Goal: Navigation & Orientation: Find specific page/section

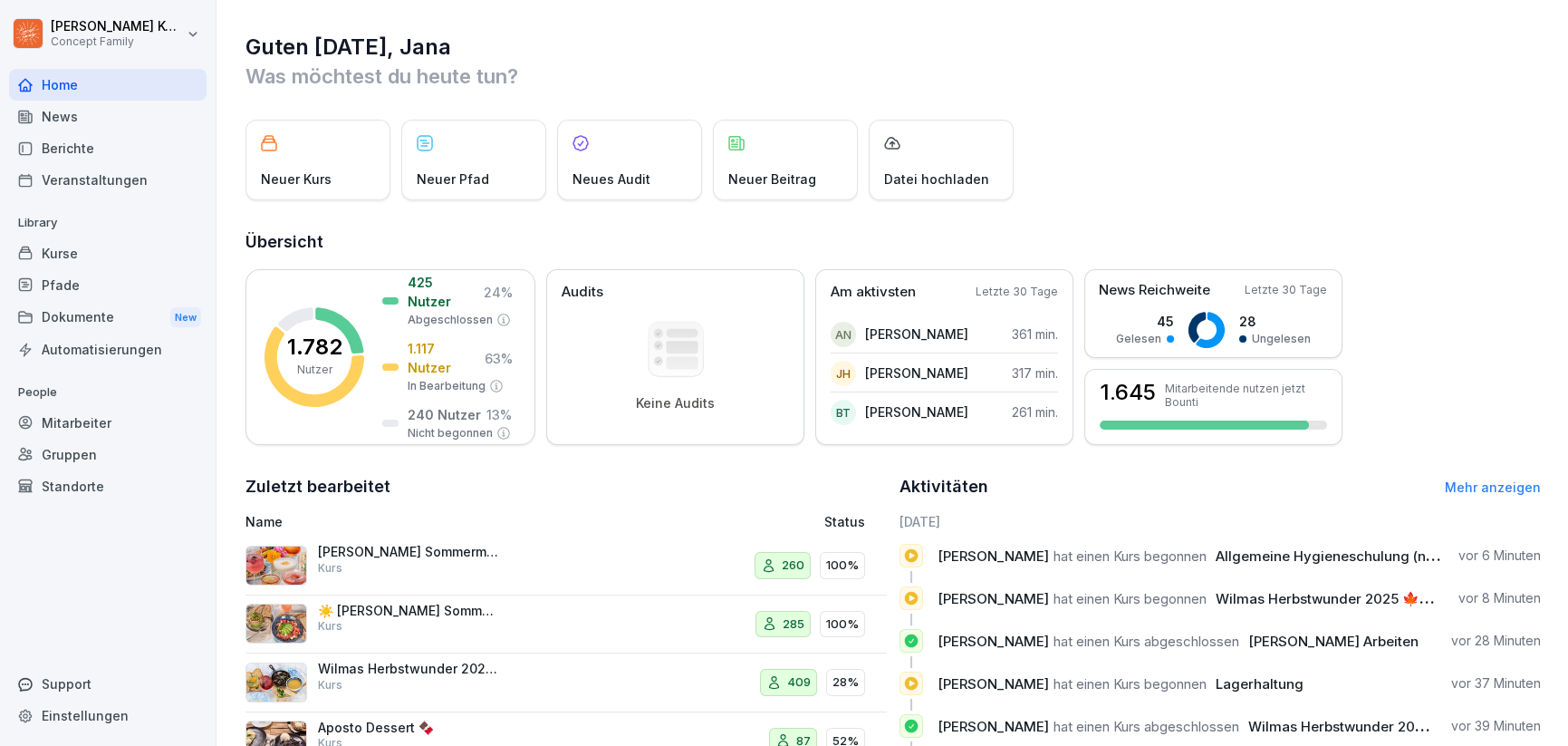
click at [74, 325] on div "Dokumente New" at bounding box center [108, 317] width 198 height 33
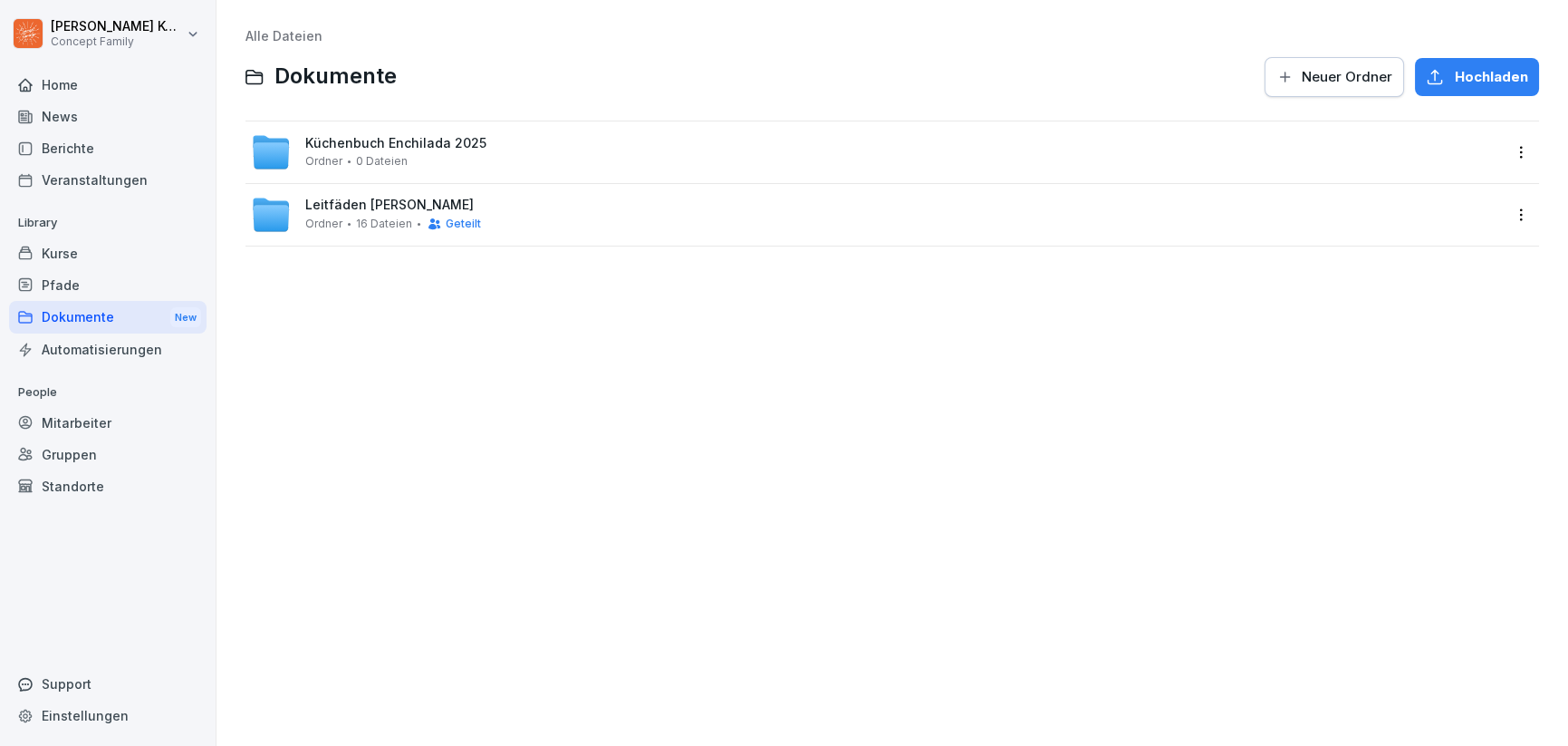
click at [75, 122] on div "News" at bounding box center [108, 116] width 198 height 31
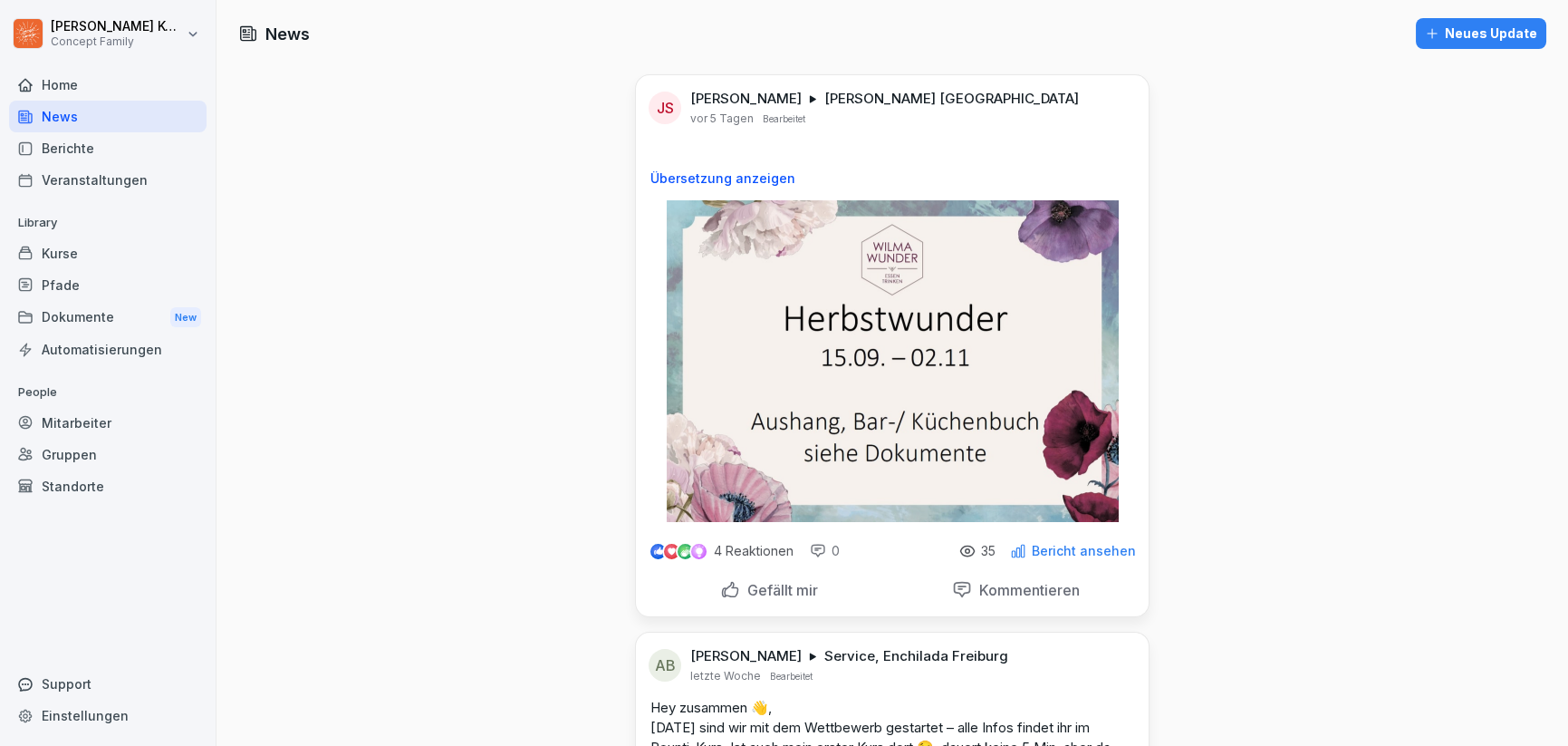
click at [1087, 545] on p "Bericht ansehen" at bounding box center [1084, 550] width 104 height 14
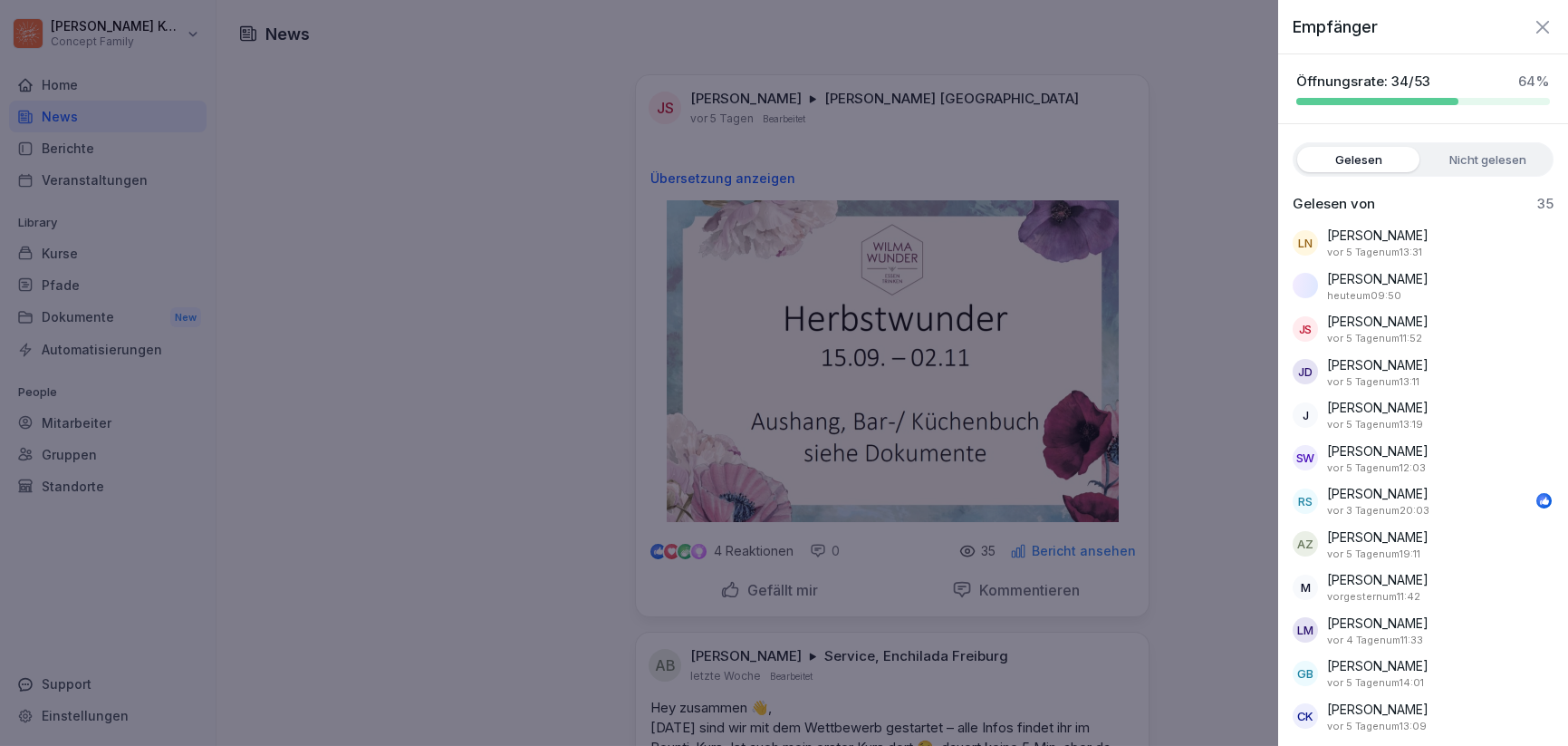
click at [1538, 27] on icon "button" at bounding box center [1542, 27] width 22 height 22
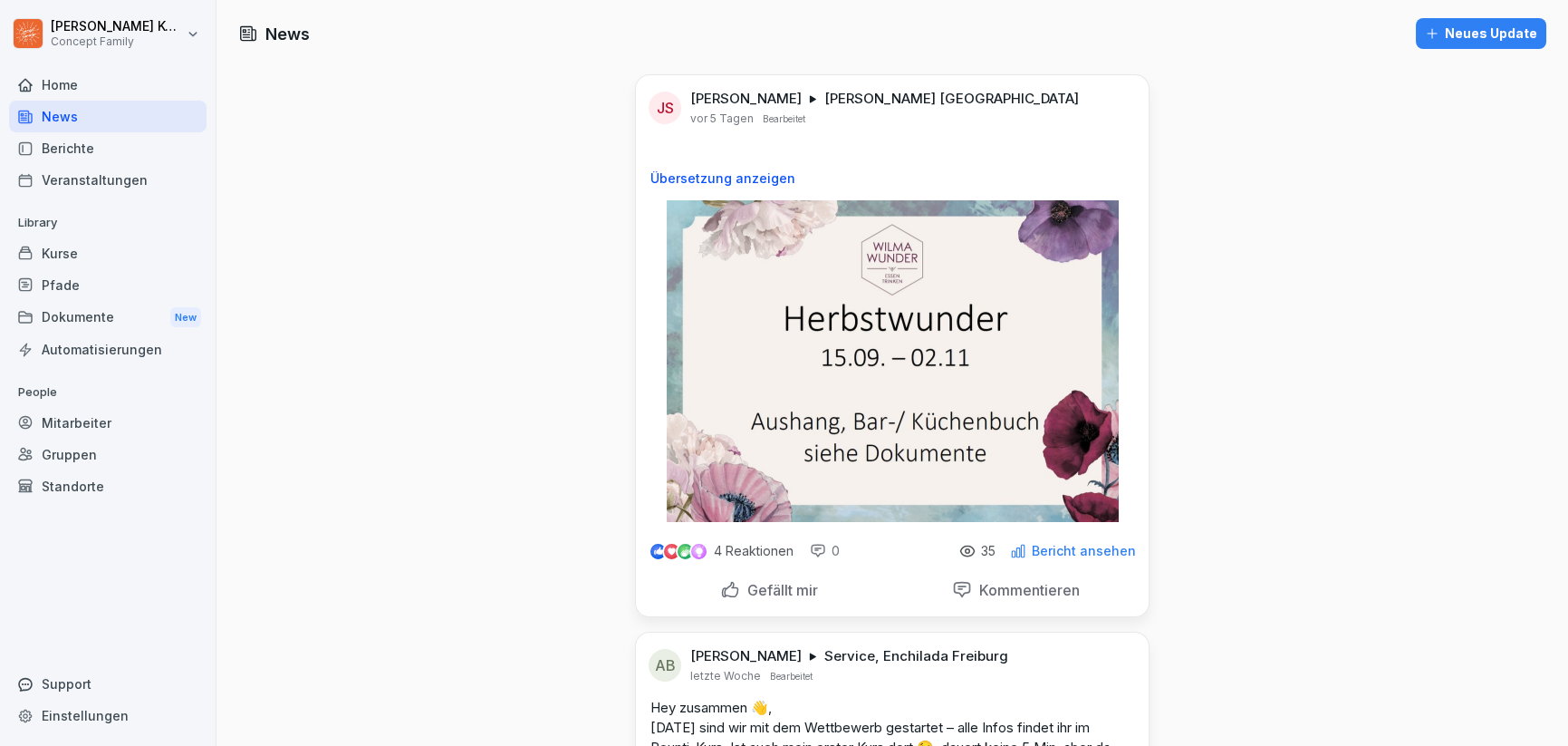
click at [1081, 553] on p "Bericht ansehen" at bounding box center [1084, 550] width 104 height 14
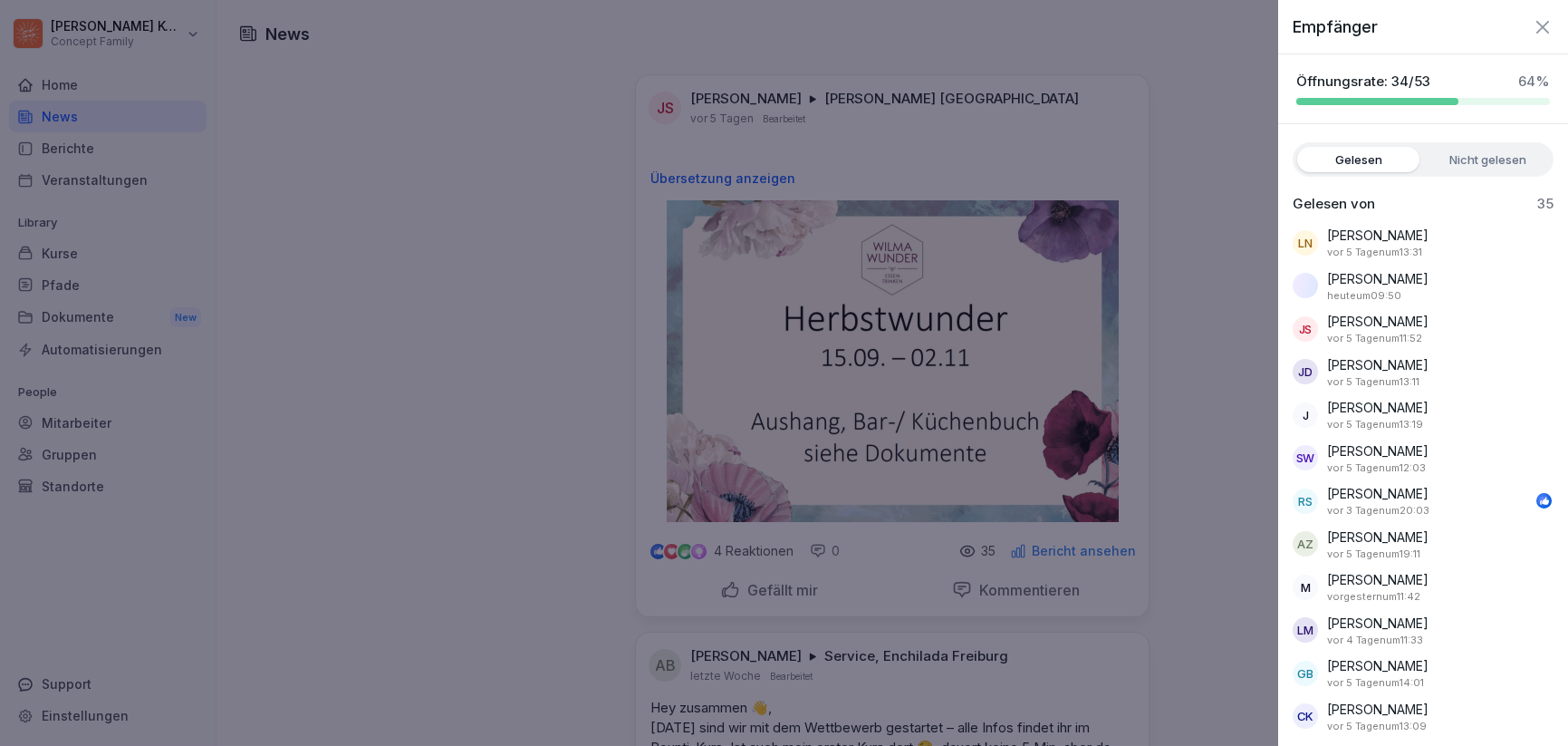
click at [1532, 20] on icon "button" at bounding box center [1542, 27] width 22 height 22
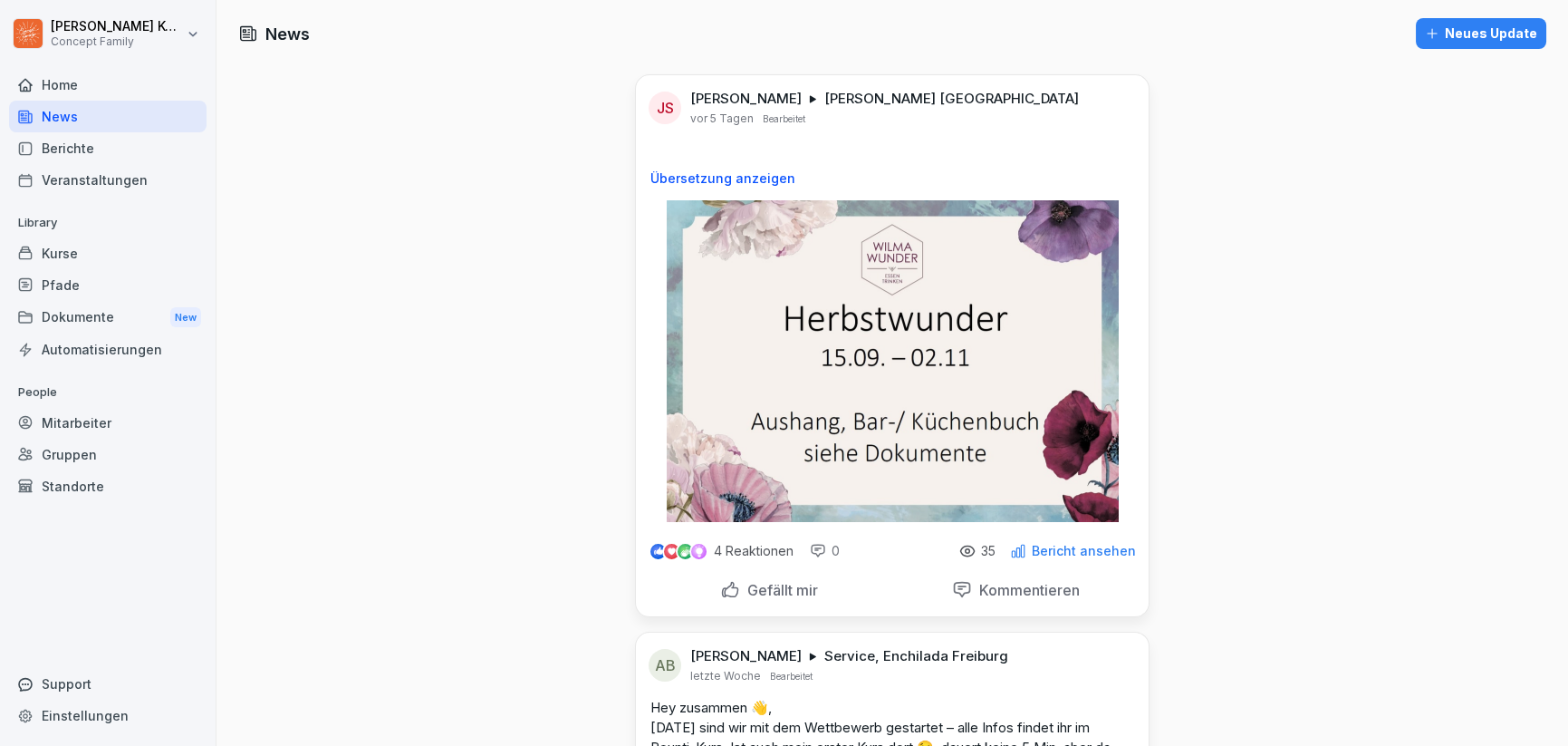
click at [91, 316] on div "Dokumente New" at bounding box center [108, 317] width 198 height 33
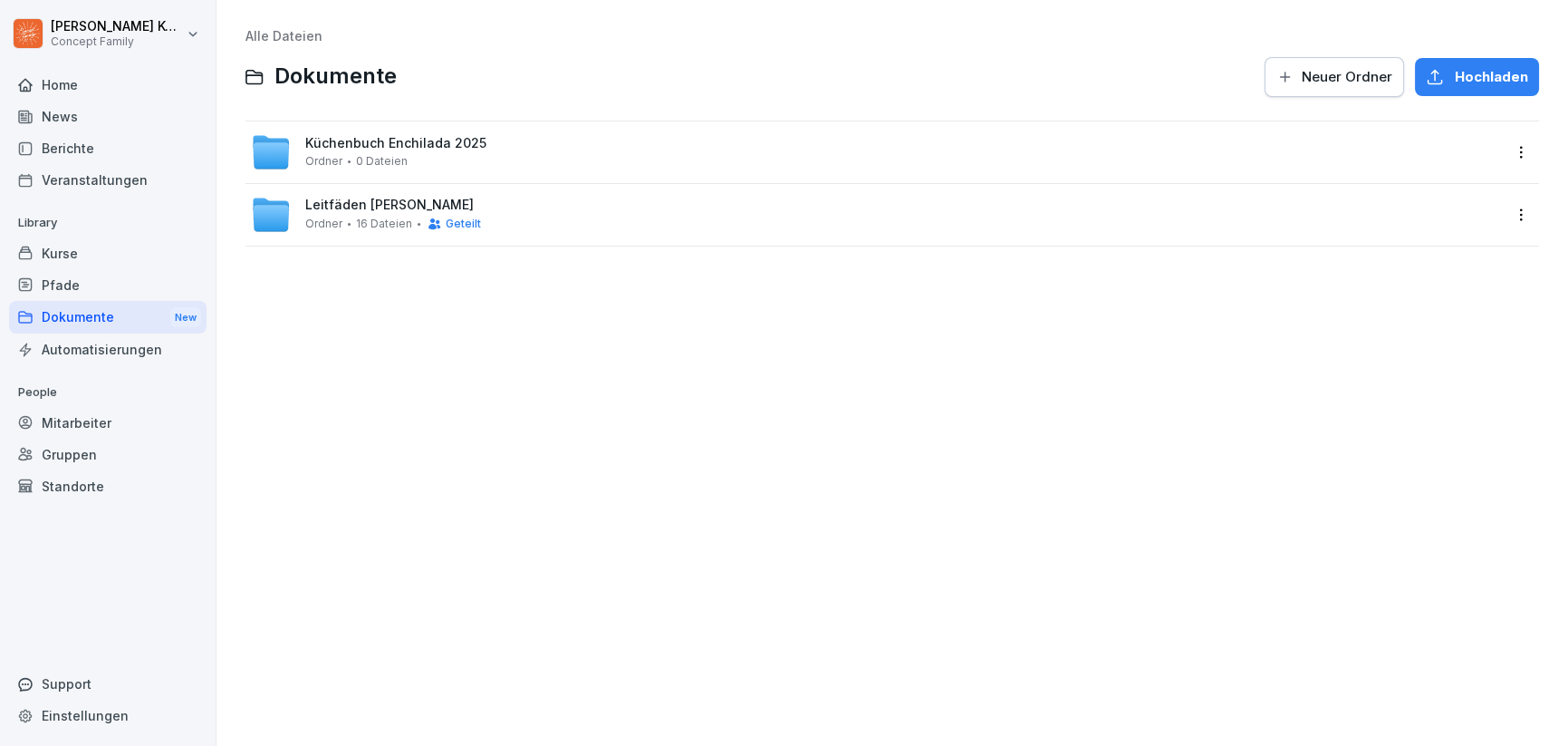
click at [89, 147] on div "Berichte" at bounding box center [108, 147] width 198 height 31
click at [63, 250] on div "Kurse" at bounding box center [108, 253] width 198 height 31
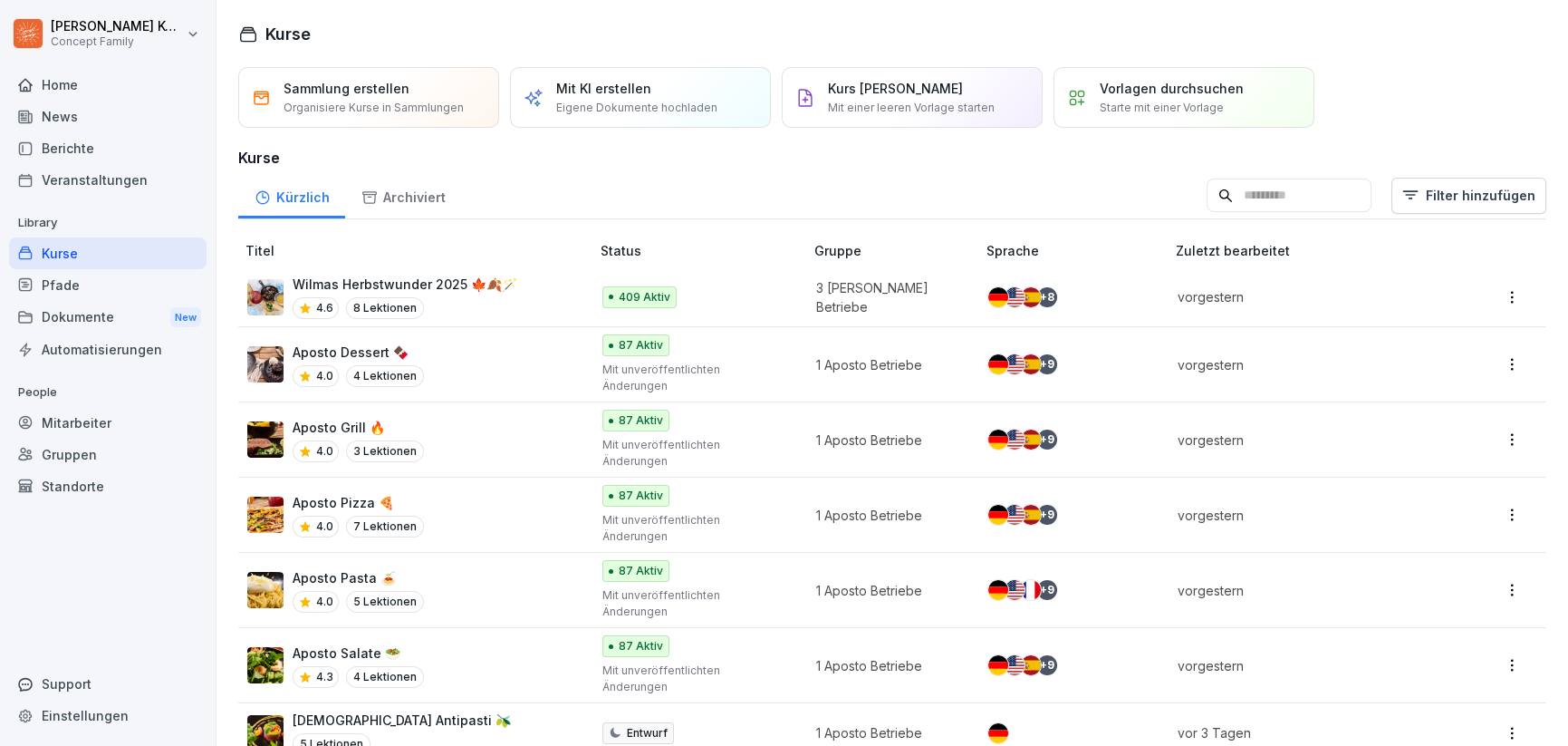
click at [66, 284] on div "Pfade" at bounding box center [108, 284] width 198 height 31
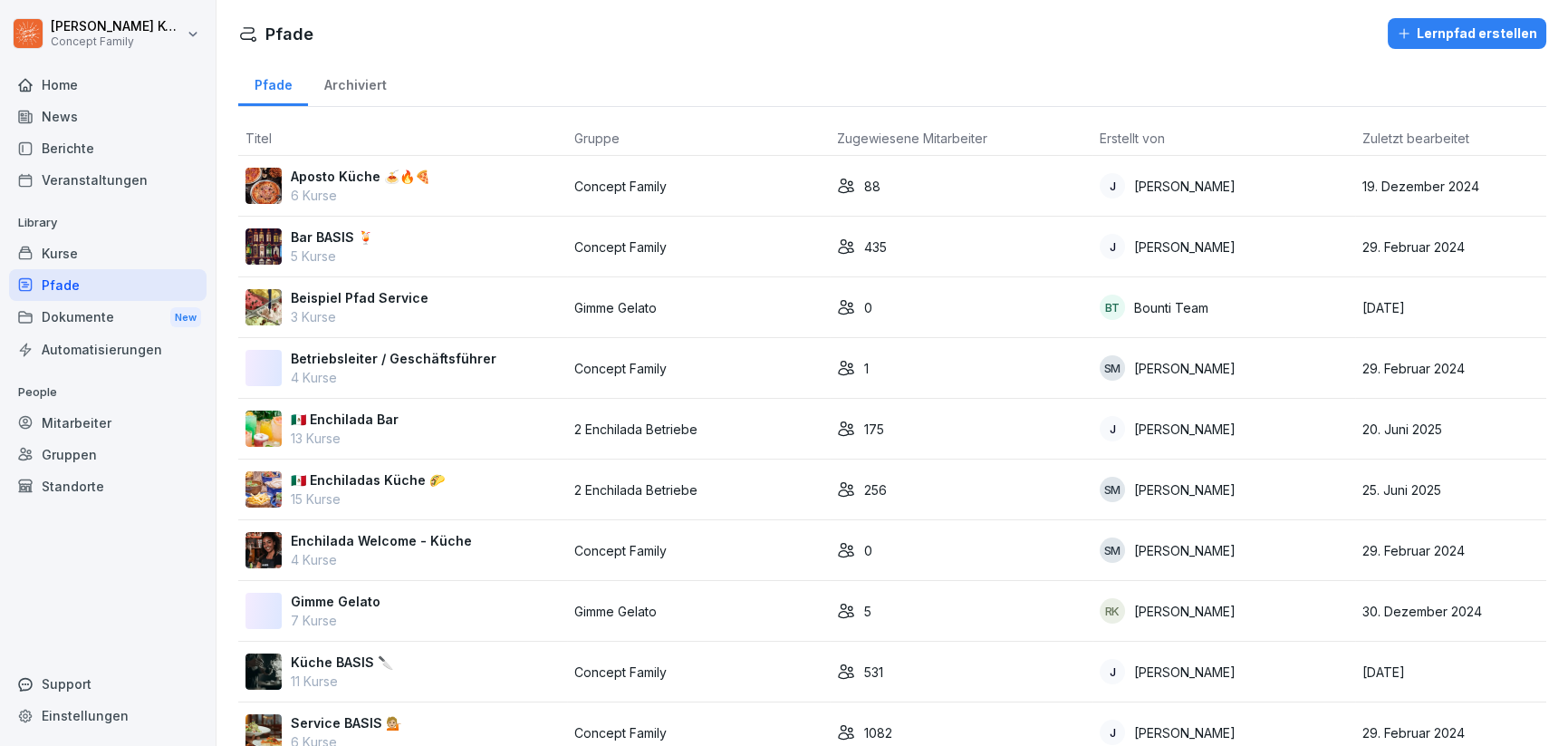
click at [102, 276] on div "Pfade" at bounding box center [108, 284] width 198 height 31
click at [102, 265] on div "Kurse" at bounding box center [108, 253] width 198 height 31
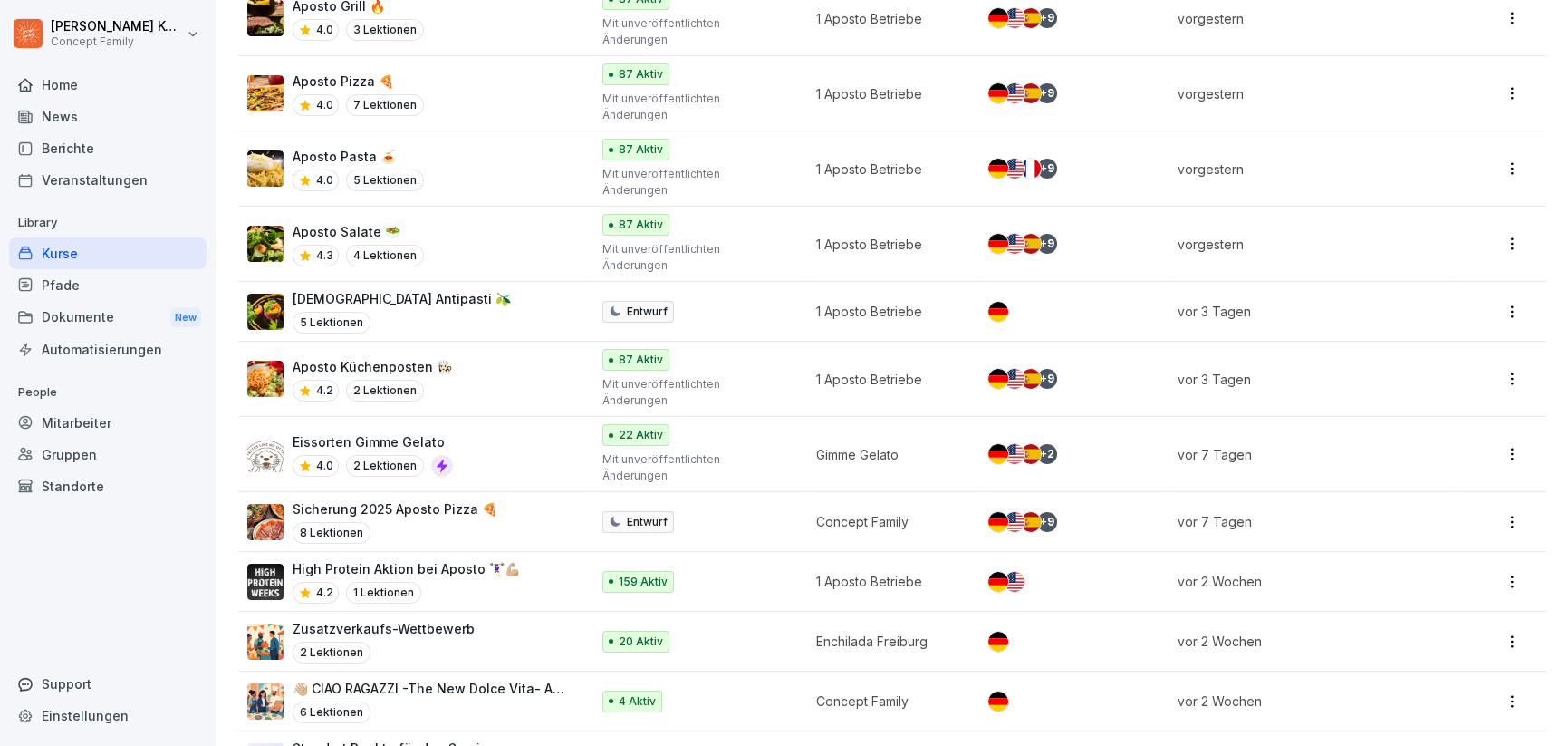
scroll to position [444, 0]
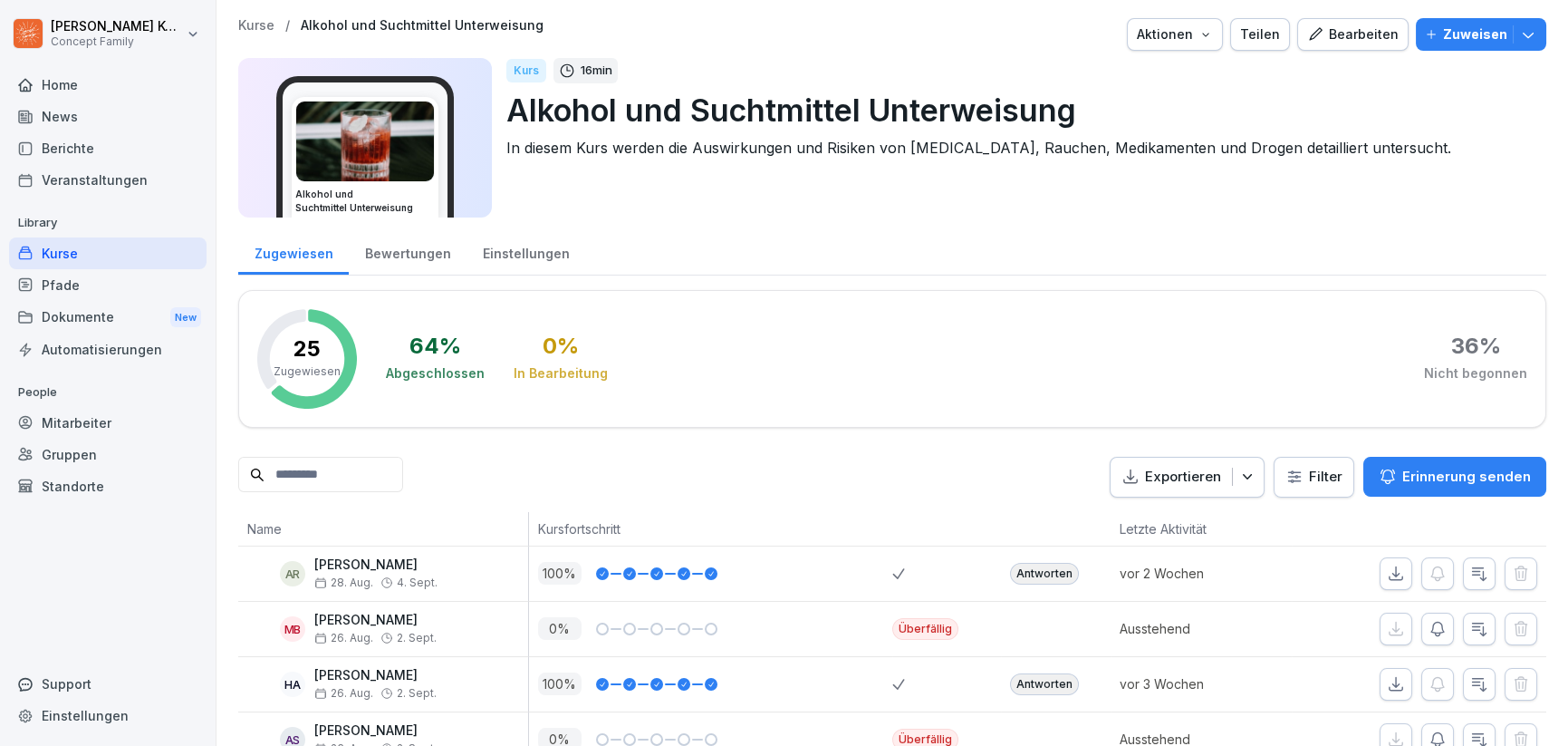
click at [389, 265] on div "Bewertungen" at bounding box center [407, 251] width 118 height 47
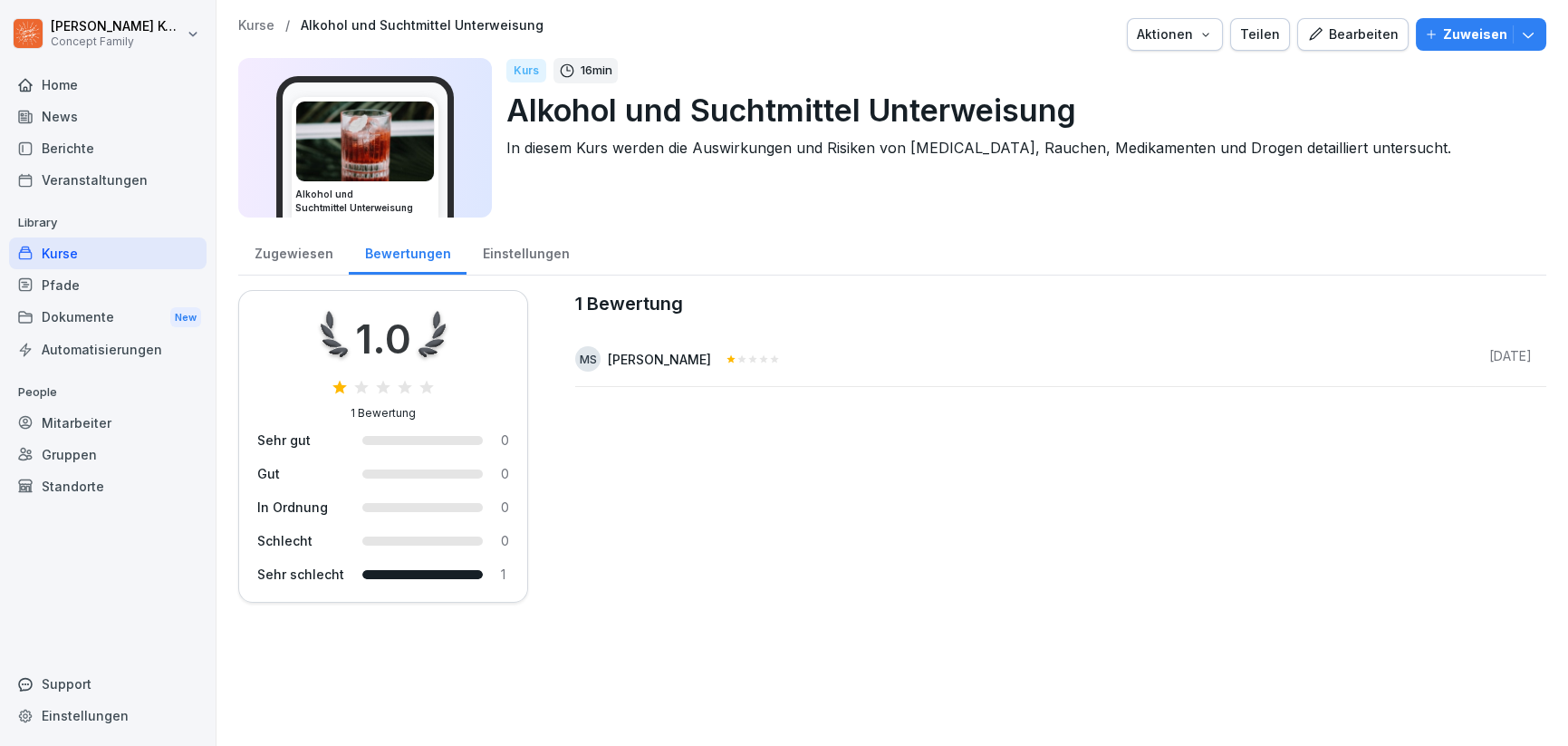
click at [68, 257] on div "Kurse" at bounding box center [108, 253] width 198 height 31
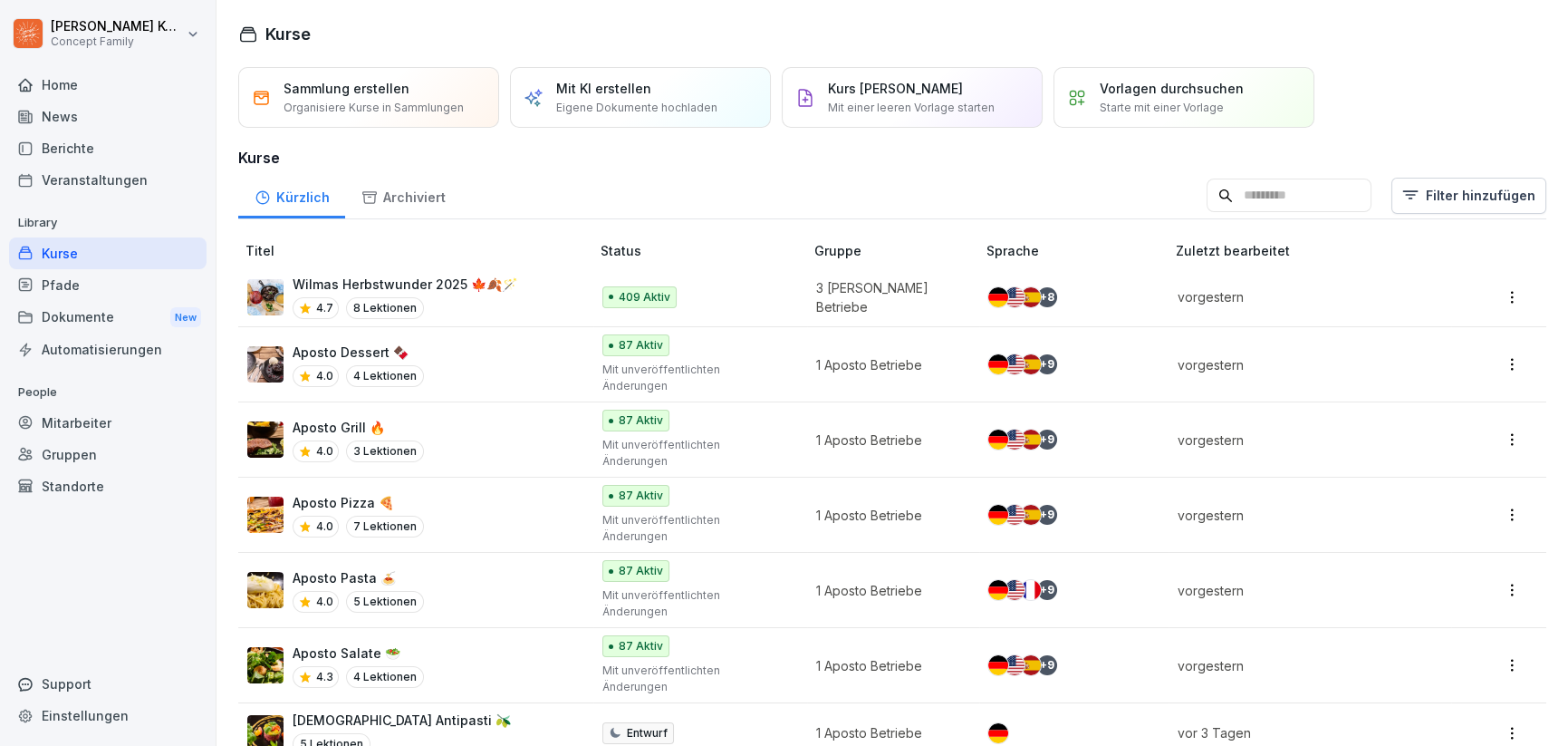
click at [104, 435] on div "Mitarbeiter" at bounding box center [108, 422] width 198 height 31
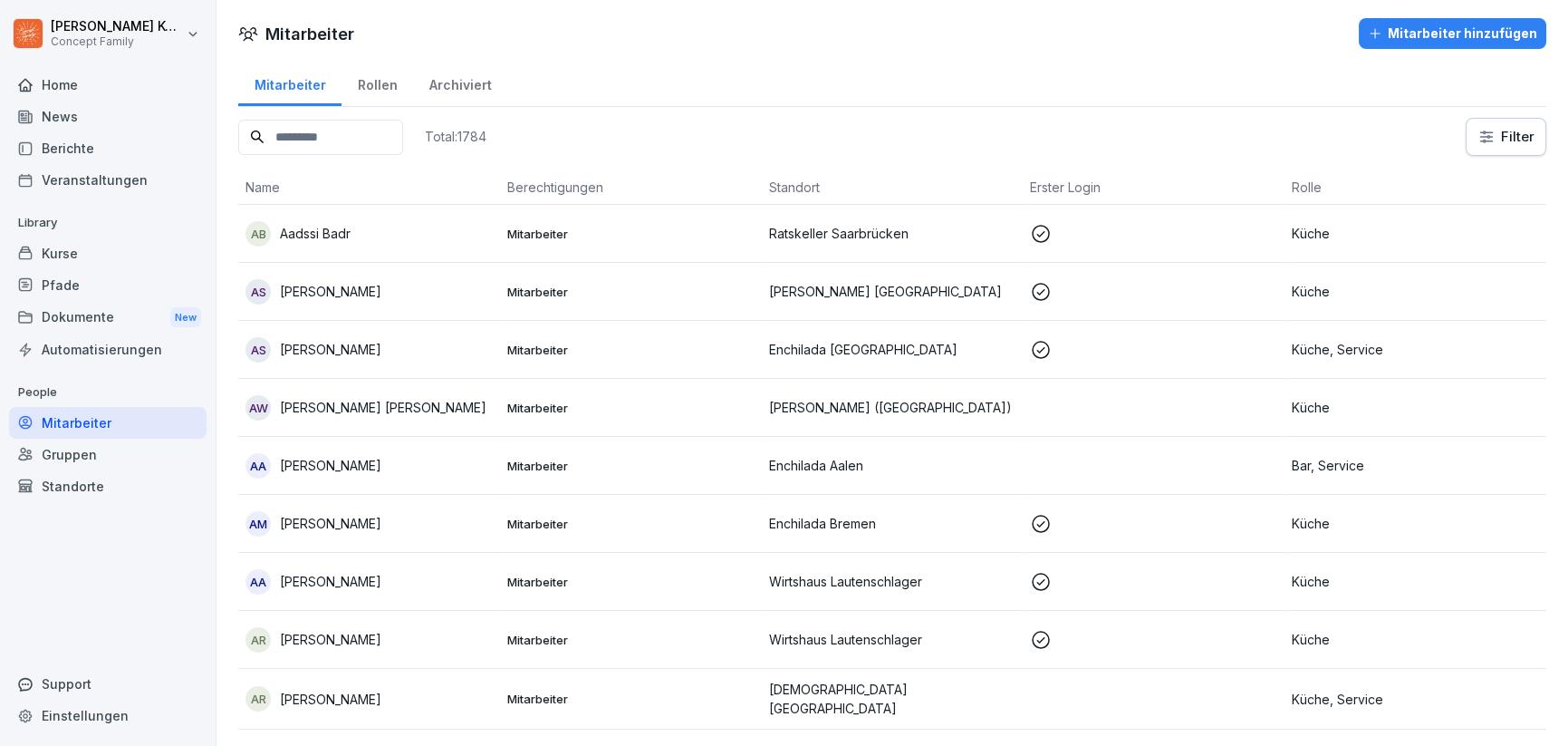
click at [370, 131] on input at bounding box center [321, 137] width 165 height 35
click at [69, 495] on div "Standorte" at bounding box center [108, 486] width 198 height 31
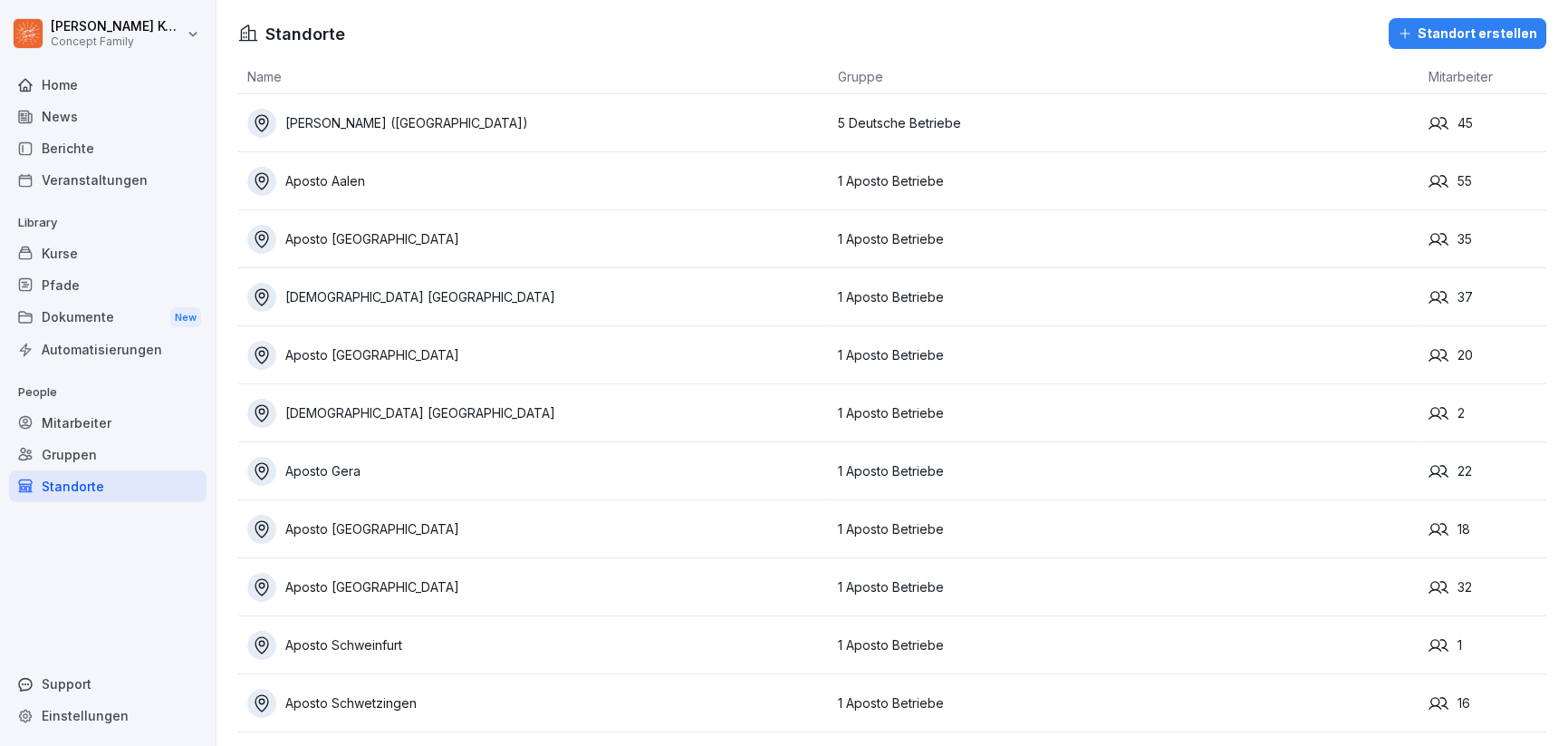
click at [97, 433] on div "Mitarbeiter" at bounding box center [108, 422] width 198 height 31
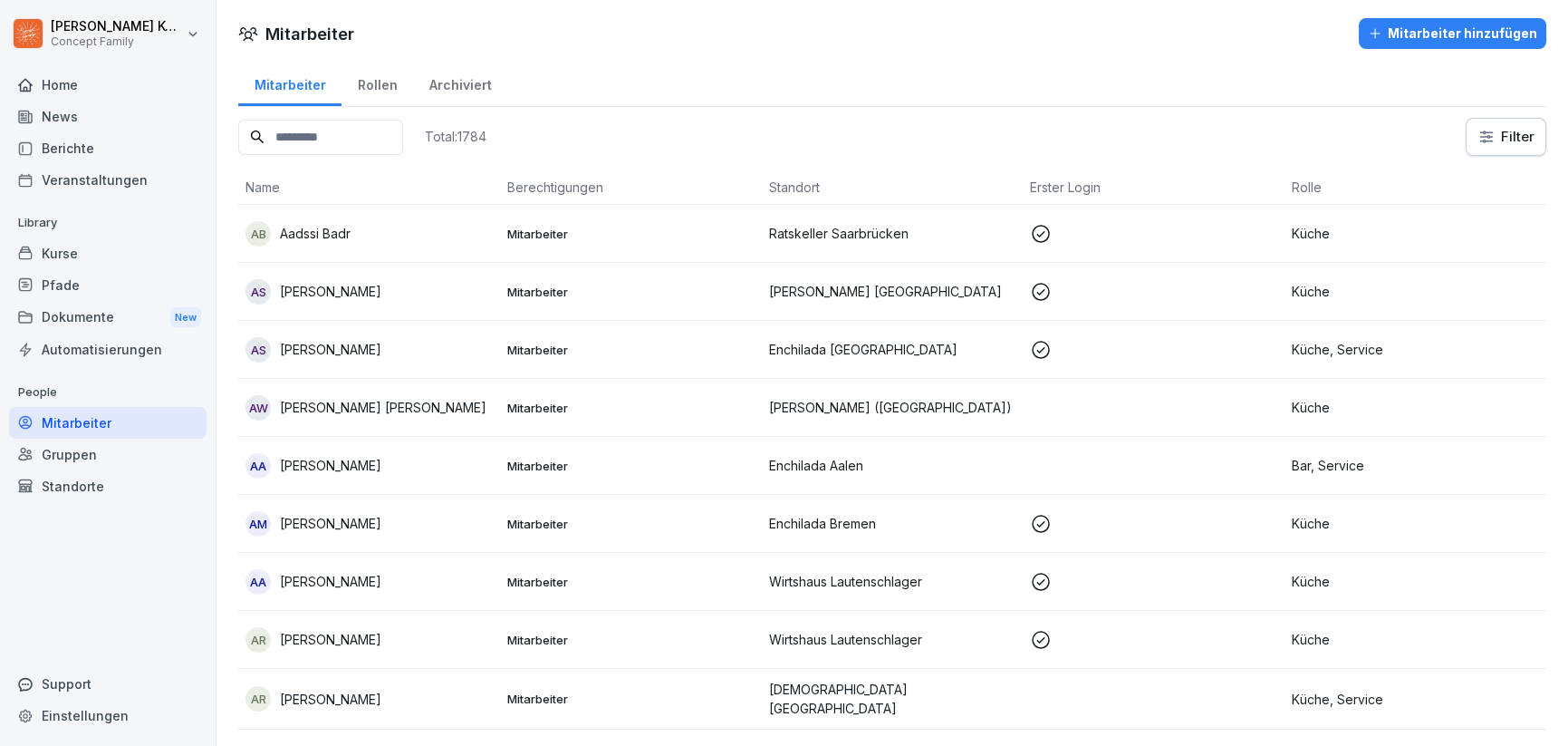
click at [724, 400] on p "Mitarbeiter" at bounding box center [631, 408] width 247 height 16
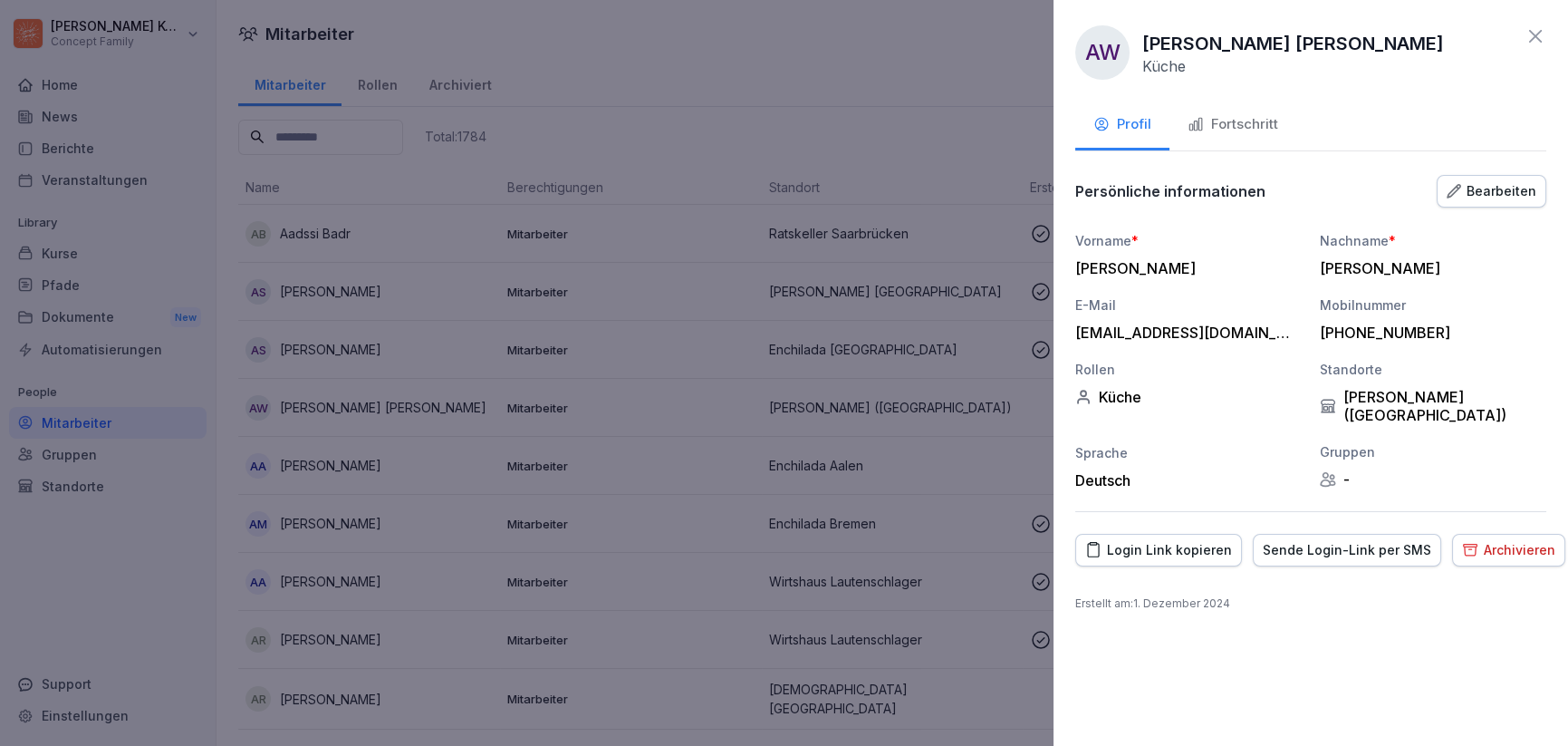
click at [1269, 130] on div "Fortschritt" at bounding box center [1232, 124] width 90 height 21
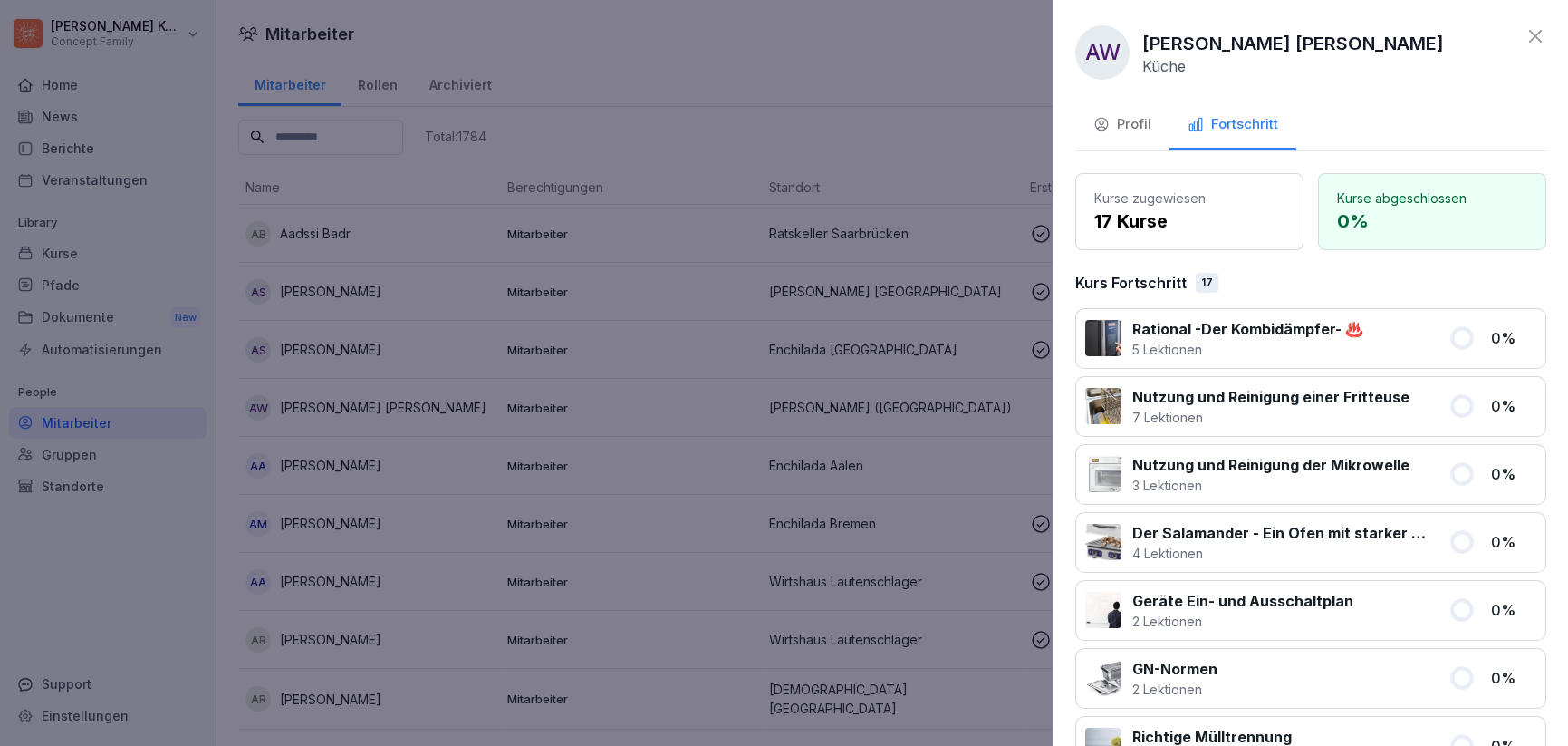
click at [1529, 33] on icon at bounding box center [1535, 35] width 12 height 12
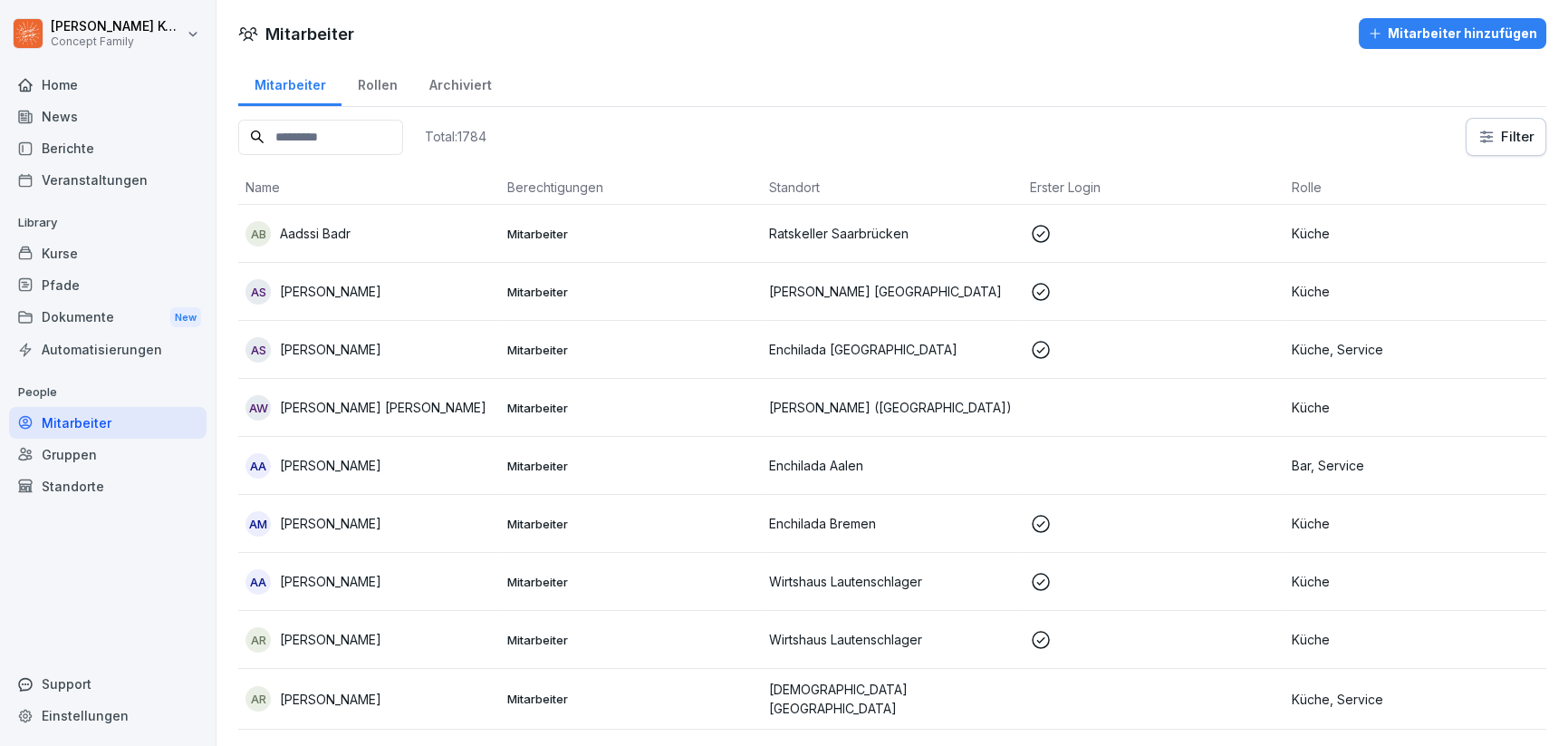
click at [81, 253] on div "Kurse" at bounding box center [108, 253] width 198 height 31
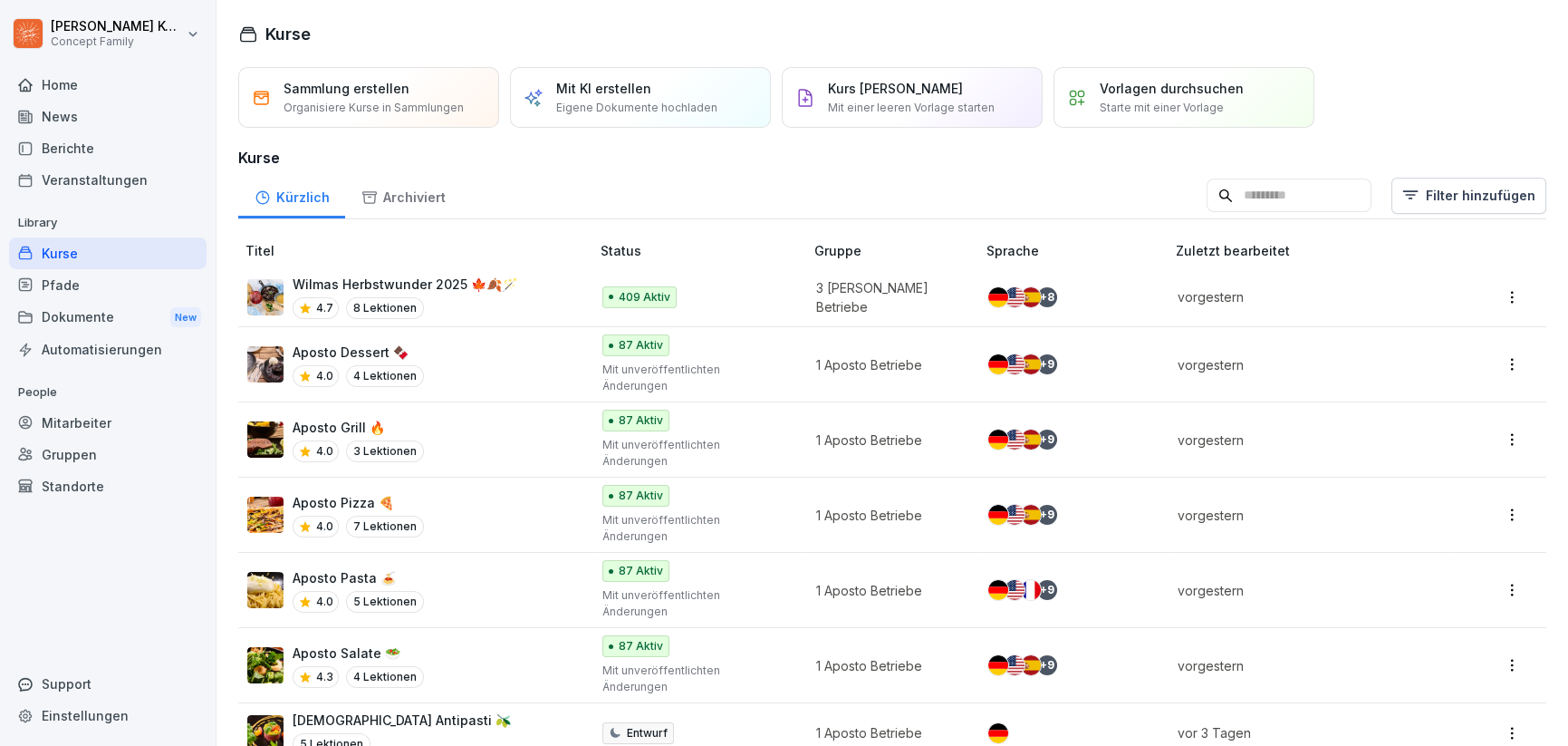
click at [87, 420] on div "Mitarbeiter" at bounding box center [108, 422] width 198 height 31
